Goal: Navigation & Orientation: Find specific page/section

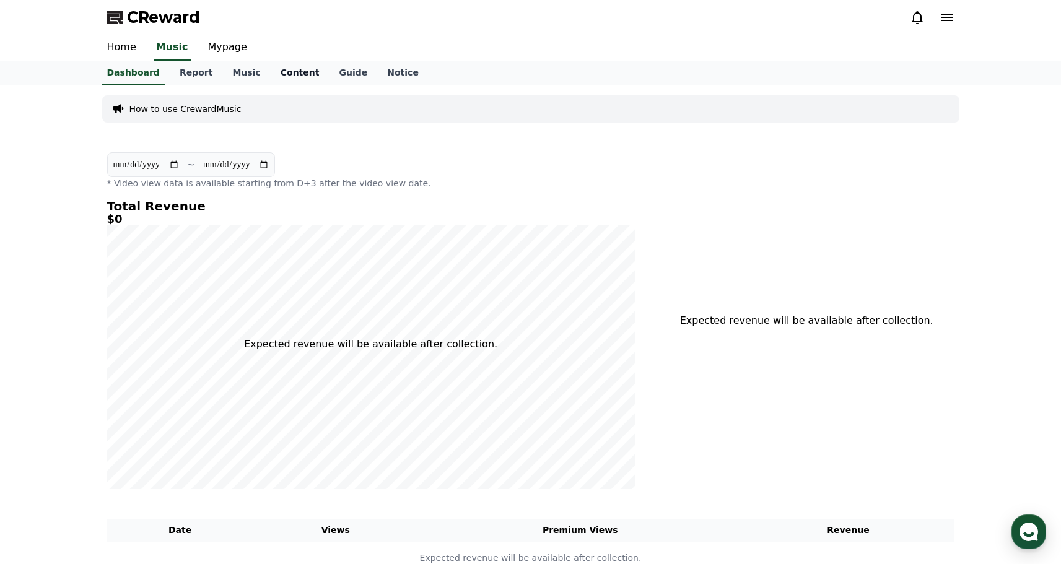
click at [289, 73] on link "Content" at bounding box center [300, 73] width 59 height 24
click at [242, 71] on link "Music" at bounding box center [246, 73] width 48 height 24
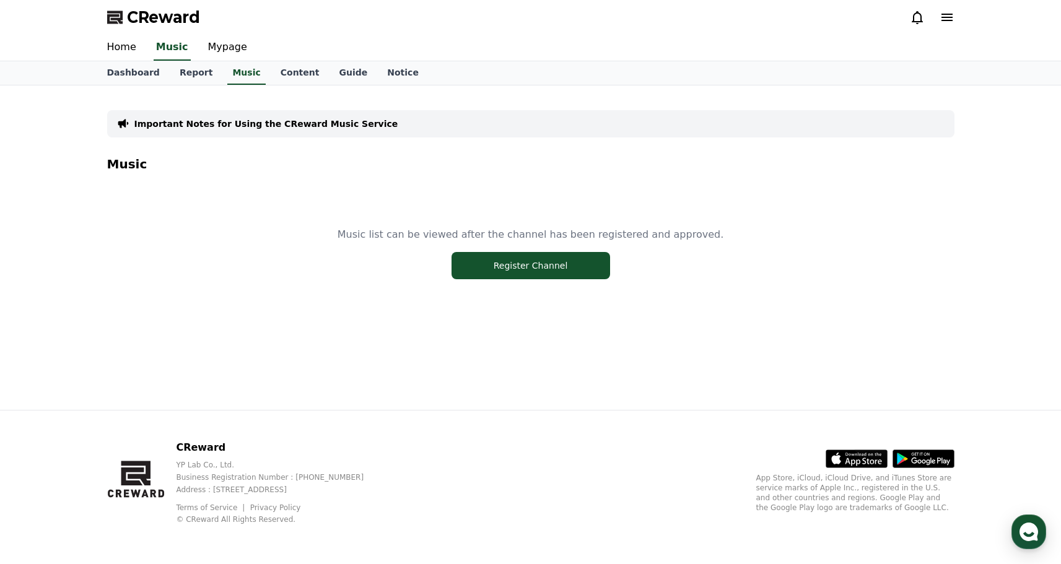
click at [478, 245] on div "Music list can be viewed after the channel has been registered and approved. Re…" at bounding box center [530, 253] width 847 height 155
click at [479, 262] on button "Register Channel" at bounding box center [530, 265] width 159 height 27
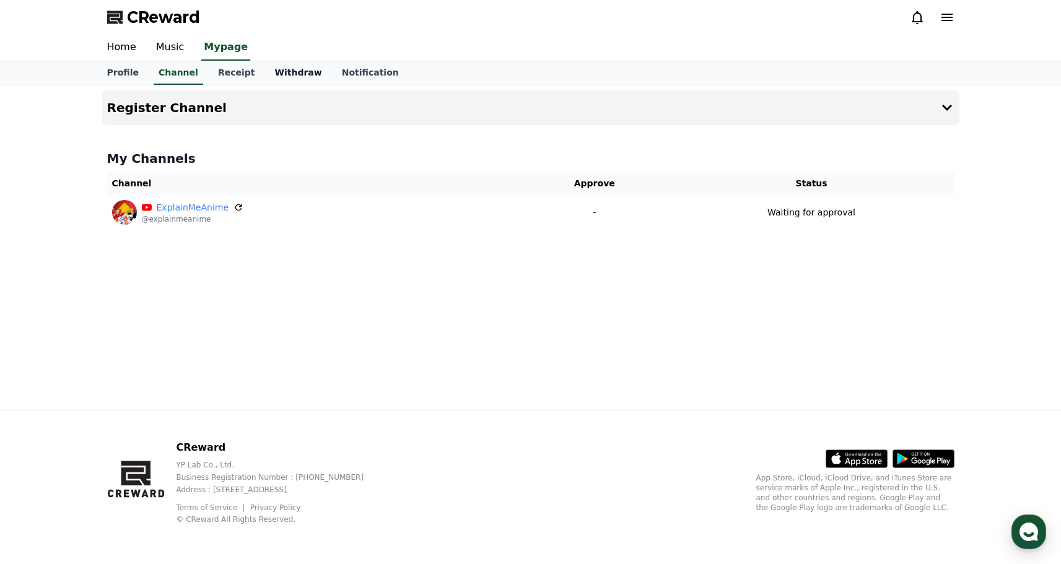
click at [264, 76] on link "Withdraw" at bounding box center [297, 73] width 67 height 24
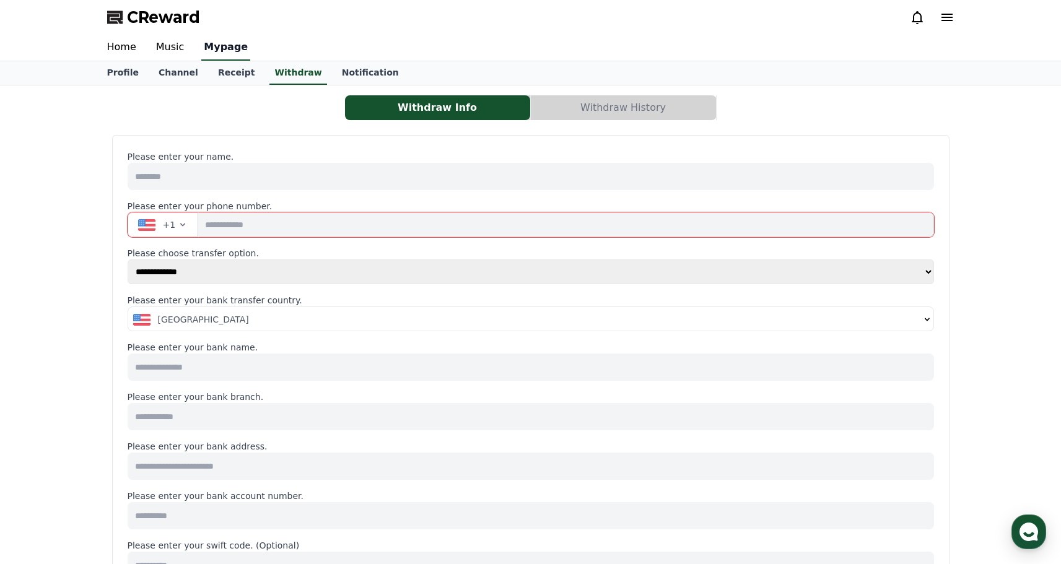
click at [222, 53] on link "Mypage" at bounding box center [225, 48] width 49 height 26
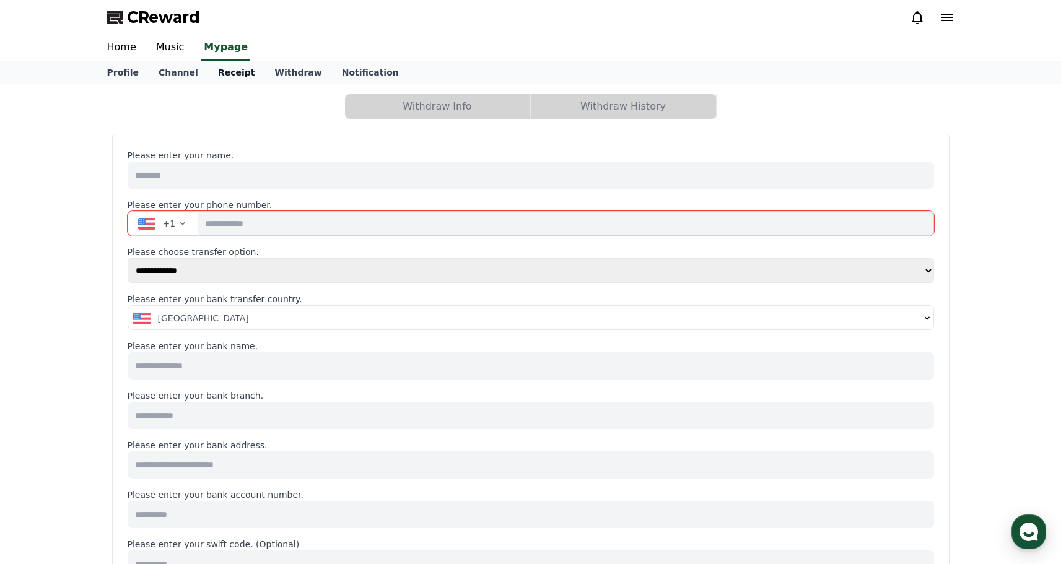
click at [225, 63] on link "Receipt" at bounding box center [236, 72] width 57 height 22
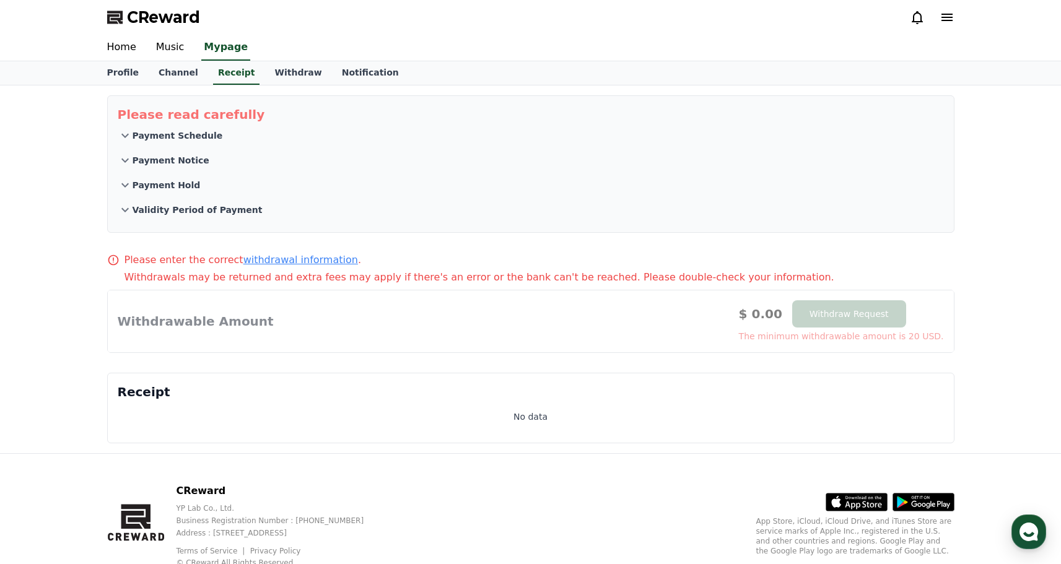
click at [262, 212] on button "Validity Period of Payment" at bounding box center [531, 210] width 826 height 25
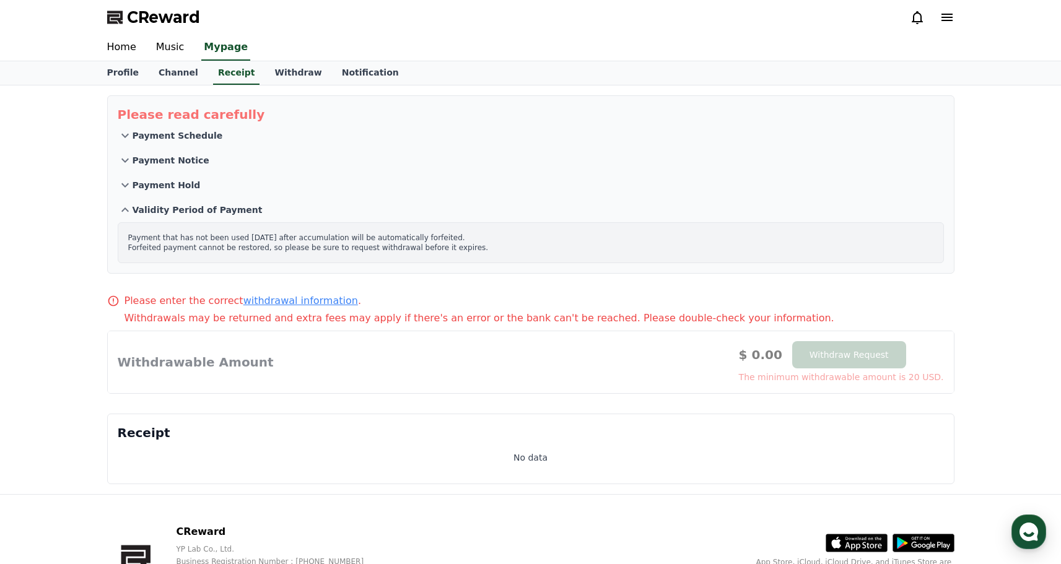
click at [251, 191] on button "Payment Hold" at bounding box center [531, 185] width 826 height 25
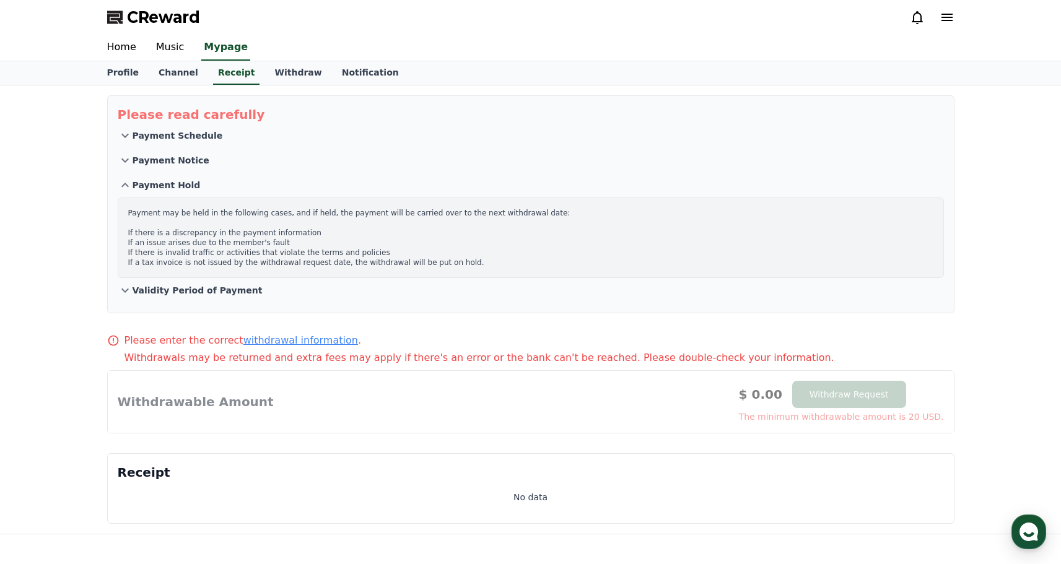
click at [237, 172] on button "Payment Notice" at bounding box center [531, 160] width 826 height 25
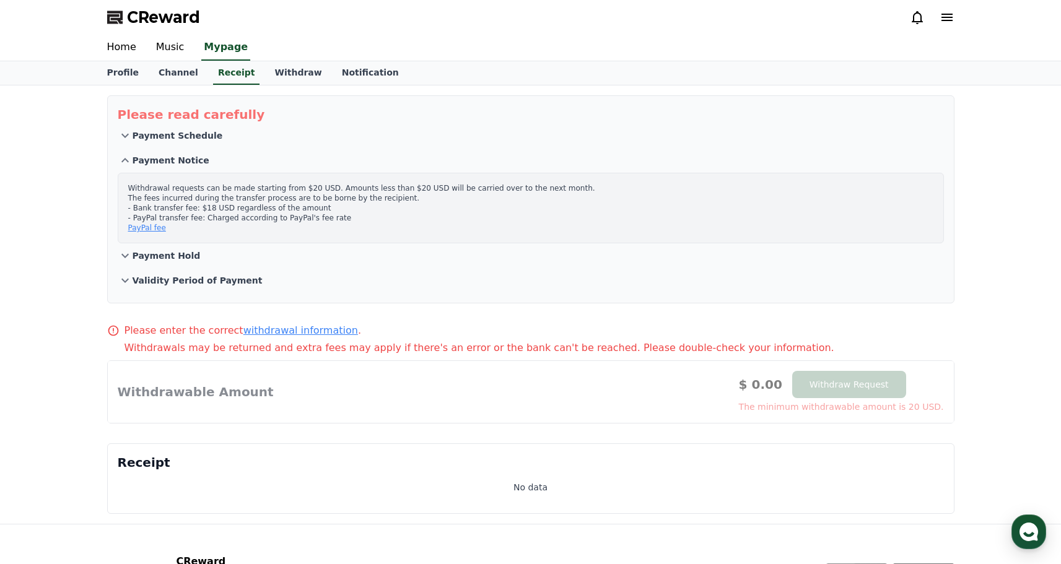
click at [232, 151] on button "Payment Notice" at bounding box center [531, 160] width 826 height 25
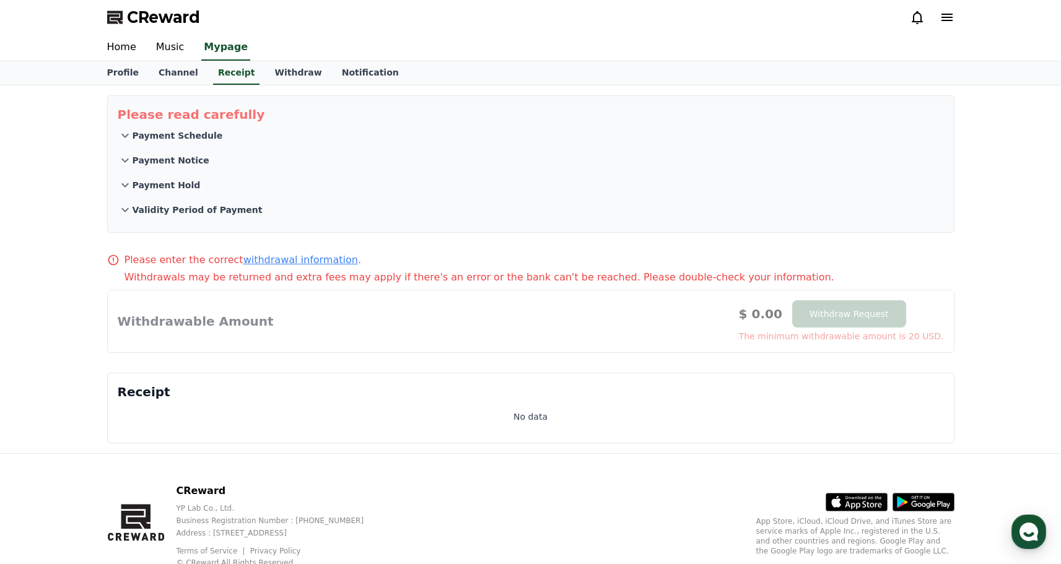
click at [230, 139] on button "Payment Schedule" at bounding box center [531, 135] width 826 height 25
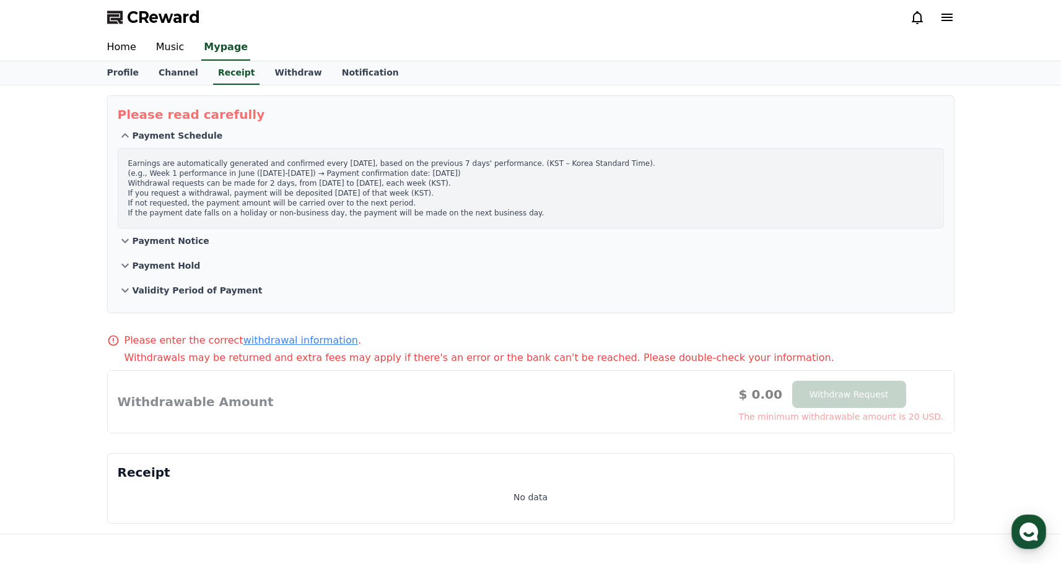
click at [229, 139] on button "Payment Schedule" at bounding box center [531, 135] width 826 height 25
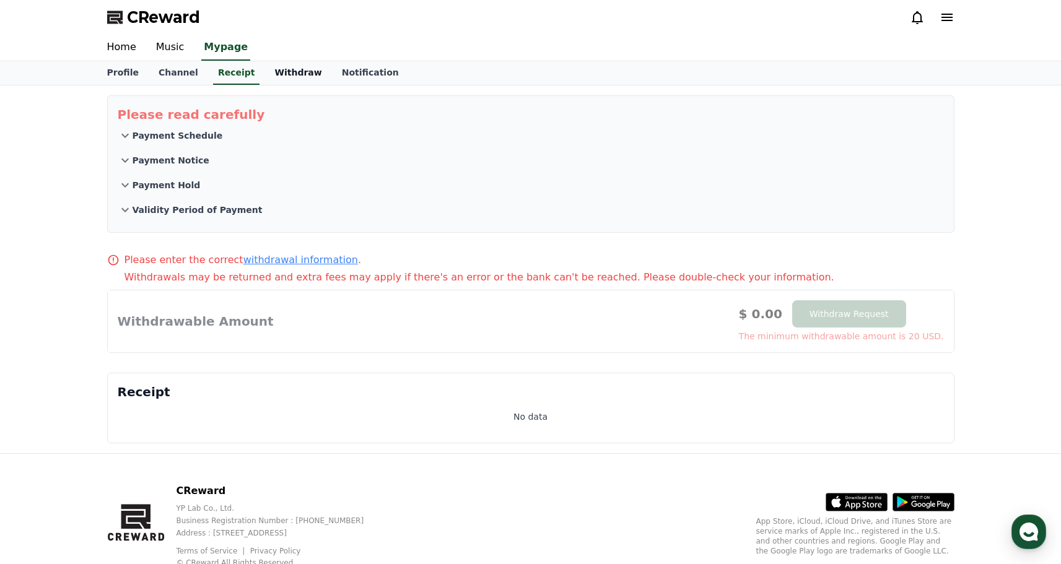
click at [289, 63] on link "Withdraw" at bounding box center [297, 73] width 67 height 24
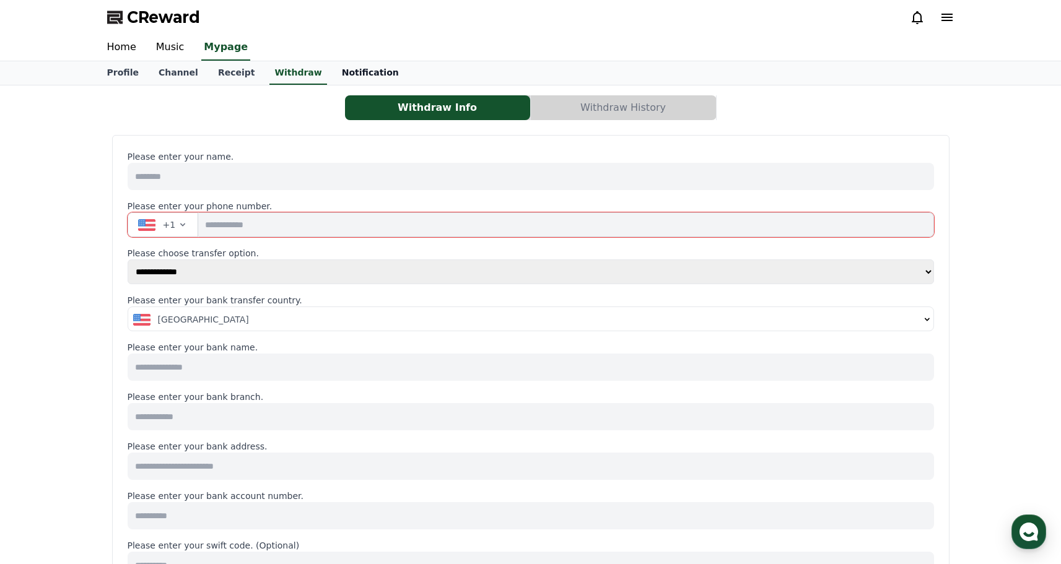
click at [343, 68] on link "Notification" at bounding box center [370, 73] width 77 height 24
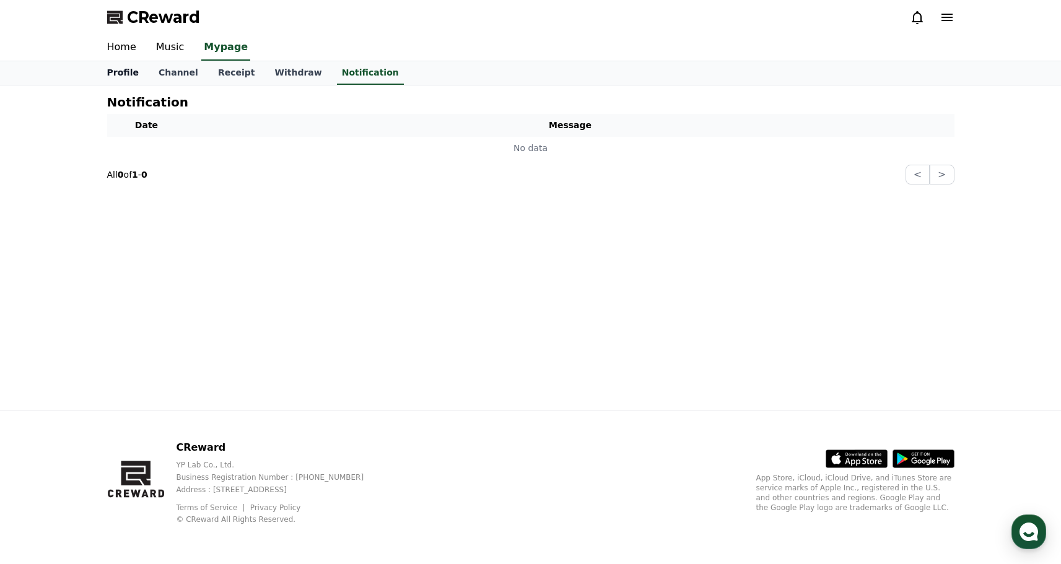
click at [129, 72] on link "Profile" at bounding box center [122, 73] width 51 height 24
select select "**********"
